Goal: Task Accomplishment & Management: Complete application form

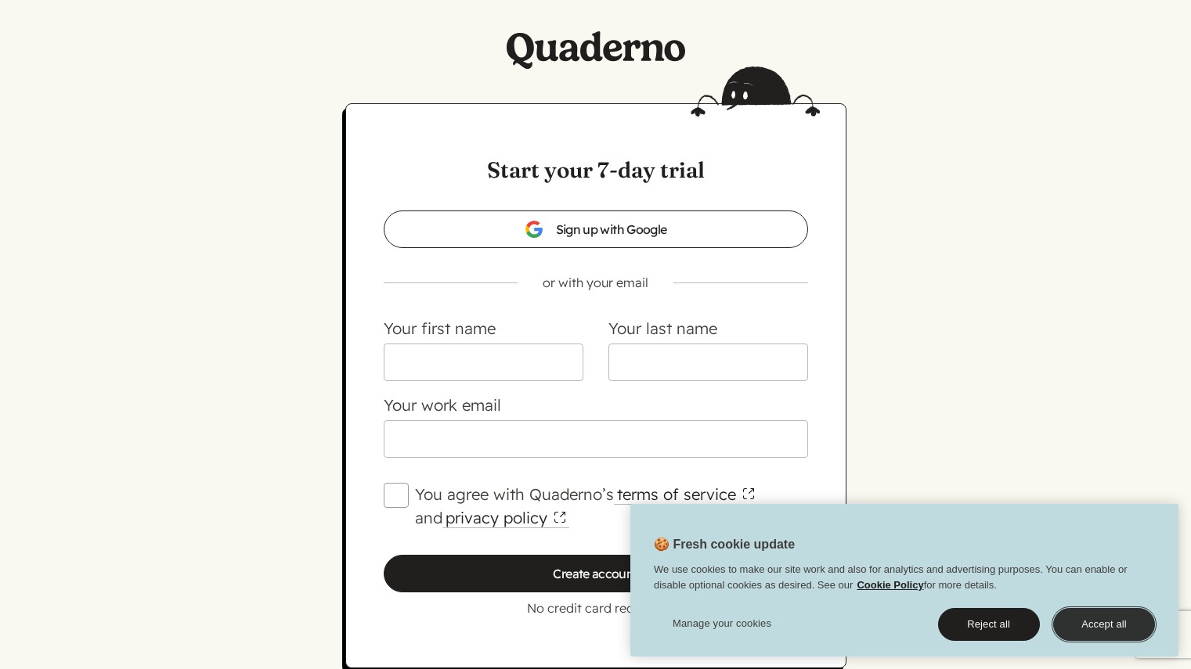
click at [1097, 629] on button "Accept all" at bounding box center [1104, 624] width 102 height 33
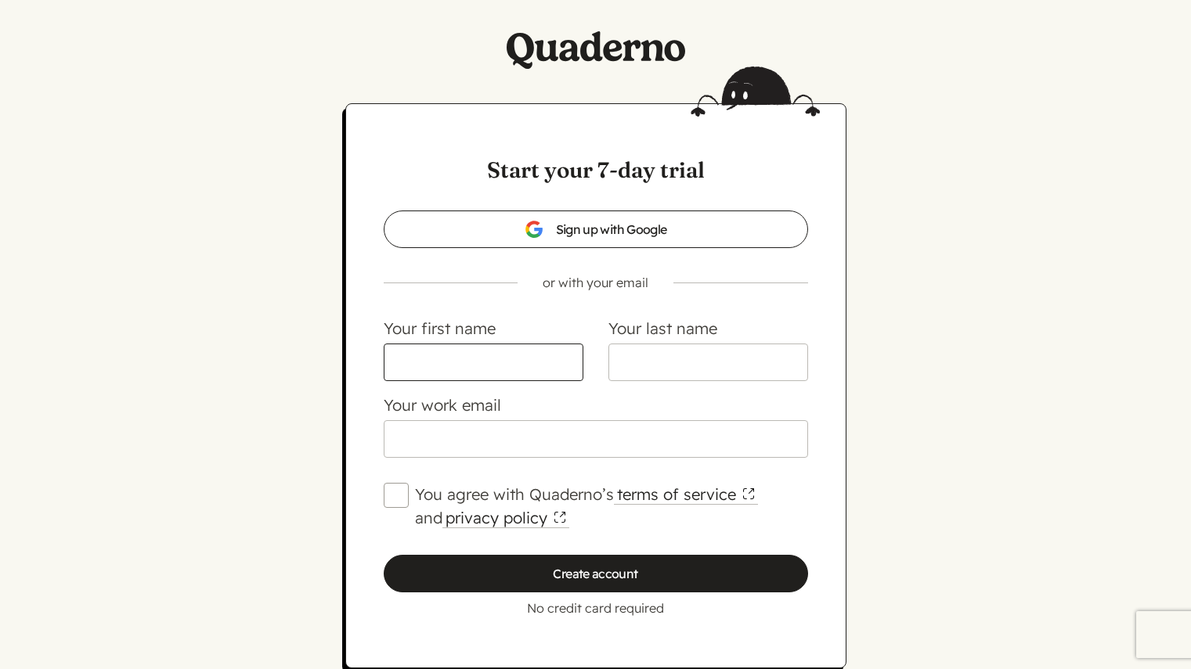
click at [496, 360] on input "Your first name" at bounding box center [484, 363] width 200 height 38
type input "[PERSON_NAME]"
click at [723, 352] on input "Your last name" at bounding box center [708, 363] width 200 height 38
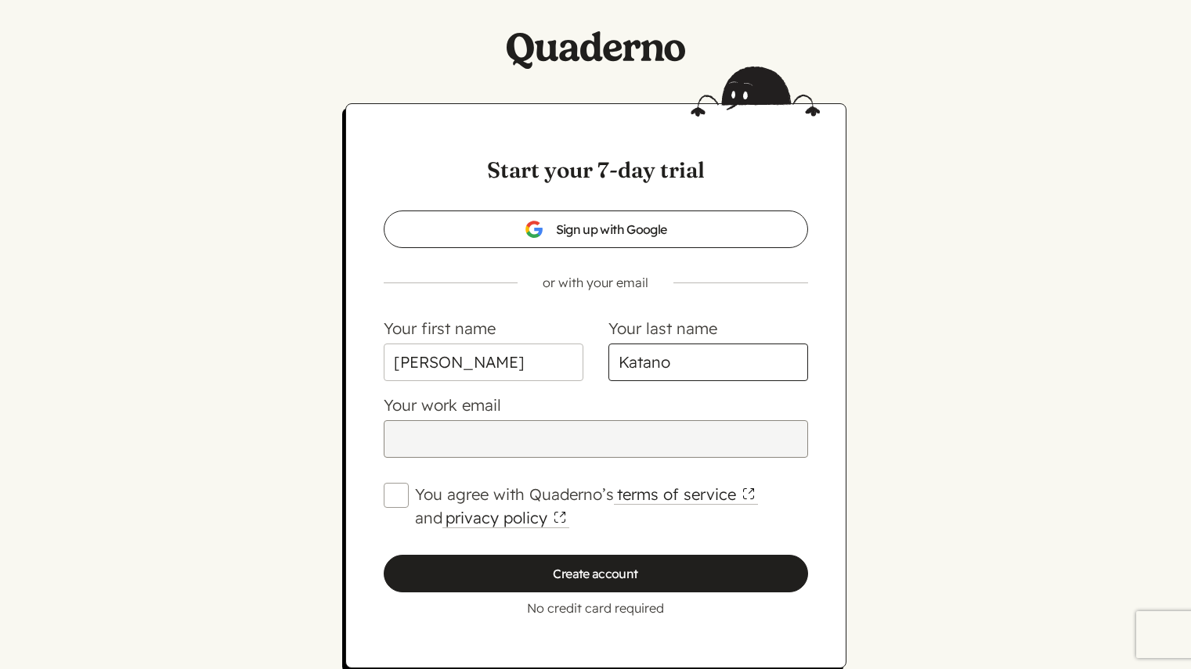
type input "Katano"
click at [478, 441] on input "Your work email" at bounding box center [596, 439] width 424 height 38
type input "[EMAIL_ADDRESS][DOMAIN_NAME]"
click at [380, 492] on div "Start your 7-day trial Sign up with Google or with your email Sign up with emai…" at bounding box center [595, 385] width 501 height 565
click at [395, 500] on input "You agree with Quaderno’s terms of service and privacy policy" at bounding box center [396, 495] width 25 height 25
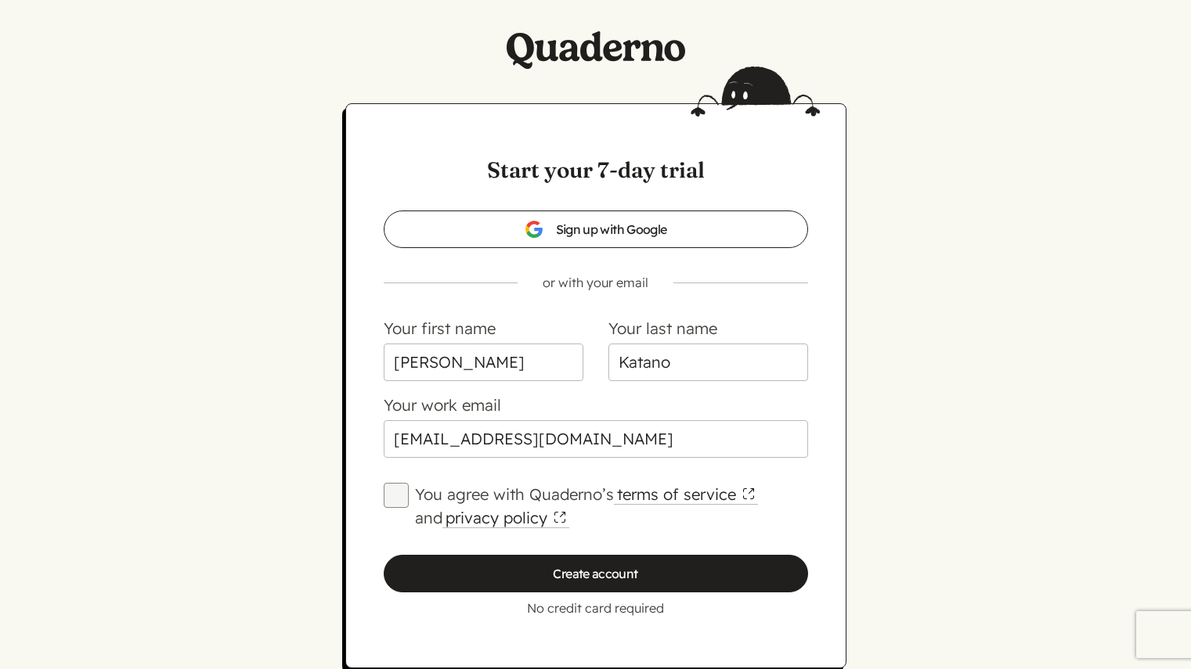
checkbox input "true"
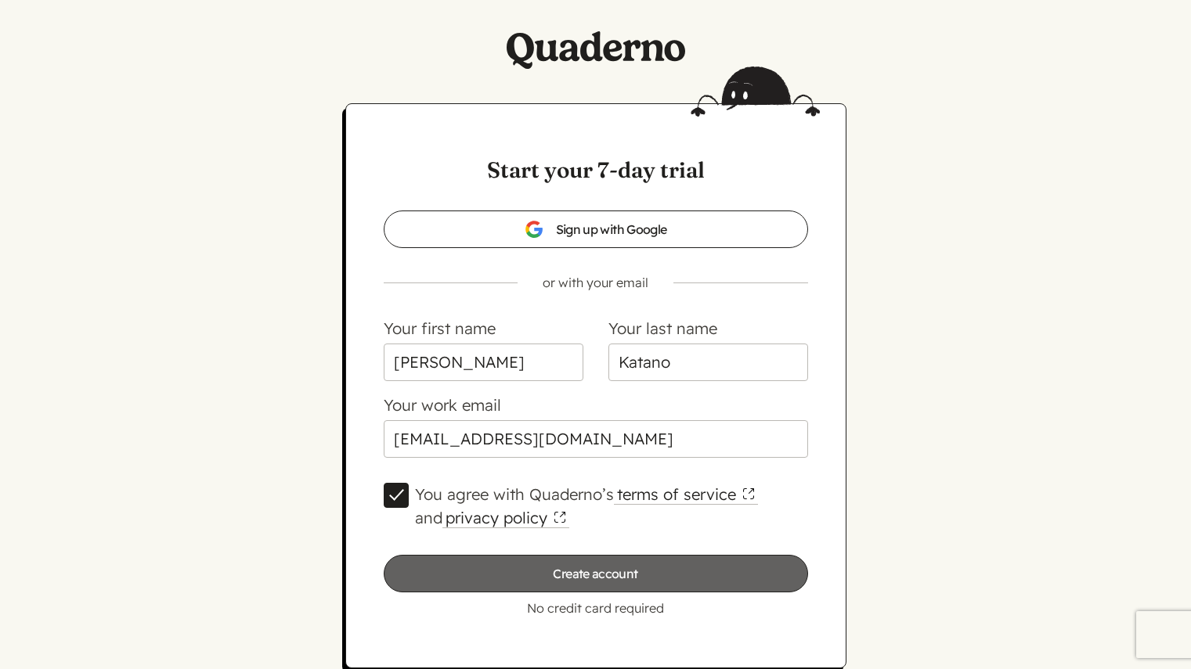
click at [552, 570] on input "Create account" at bounding box center [596, 574] width 424 height 38
type input "Please wait…"
